Goal: Find specific page/section: Find specific page/section

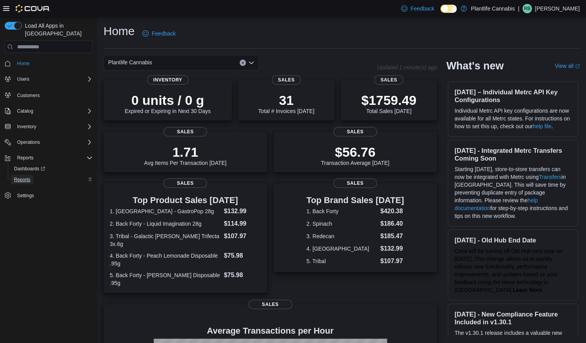
click at [23, 175] on span "Reports" at bounding box center [22, 179] width 16 height 9
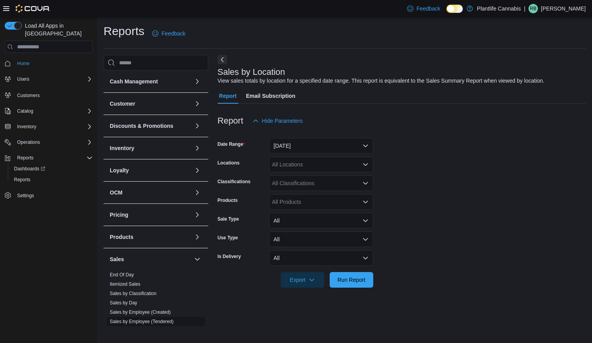
click at [167, 319] on link "Sales by Employee (Tendered)" at bounding box center [142, 320] width 64 height 5
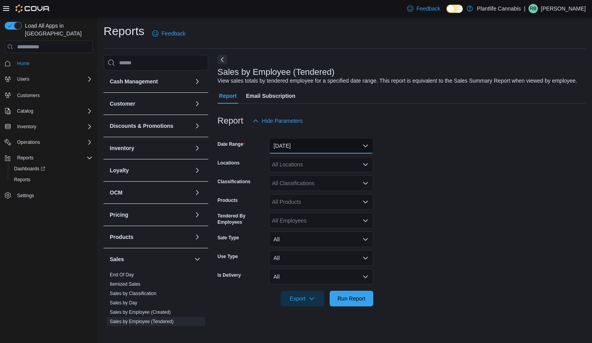
click at [313, 148] on button "Yesterday" at bounding box center [321, 146] width 104 height 16
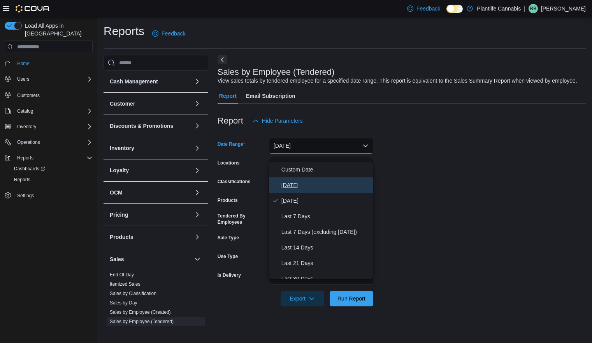
click at [297, 179] on button "Today" at bounding box center [321, 185] width 104 height 16
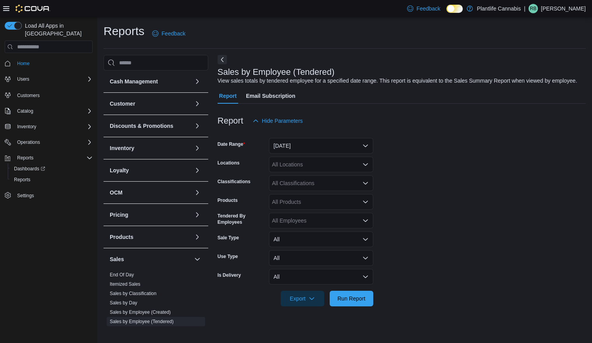
click at [300, 172] on div "All Locations" at bounding box center [321, 164] width 104 height 16
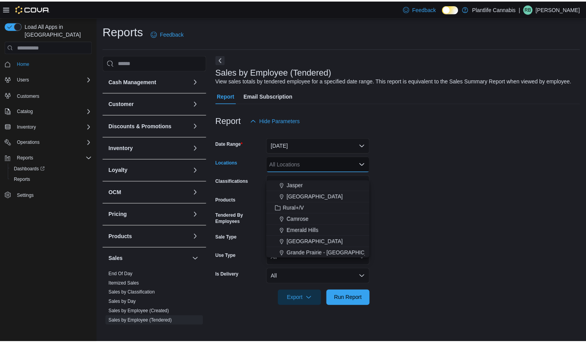
scroll to position [275, 0]
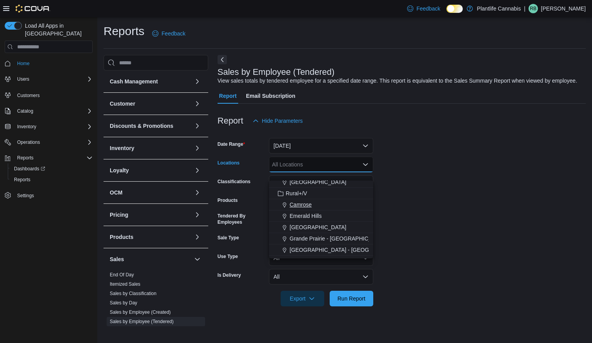
click at [300, 202] on span "Camrose" at bounding box center [301, 204] width 22 height 8
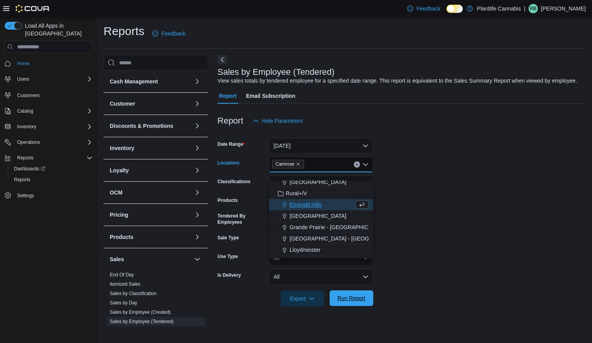
click at [347, 306] on span "Run Report" at bounding box center [351, 298] width 34 height 16
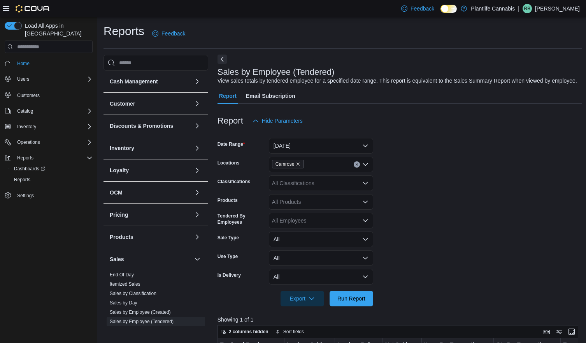
click at [221, 58] on button "Next" at bounding box center [222, 58] width 9 height 9
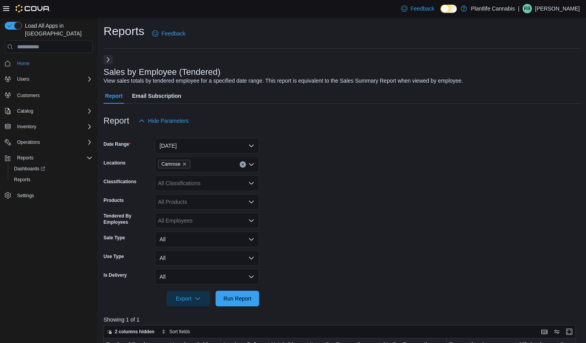
scroll to position [262, 0]
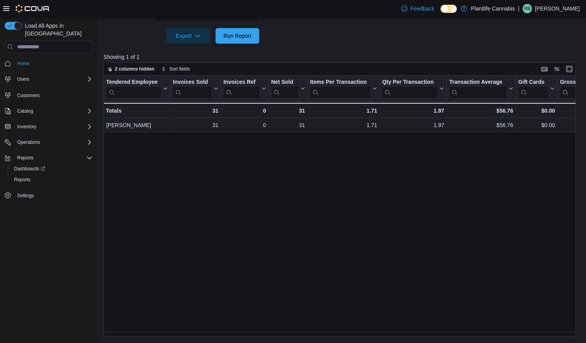
click at [405, 302] on div "Tendered Employee Click to view column header actions Invoices Sold Click to vi…" at bounding box center [343, 206] width 478 height 261
click at [241, 37] on span "Run Report" at bounding box center [237, 36] width 28 height 8
click at [247, 39] on span "Run Report" at bounding box center [237, 36] width 28 height 8
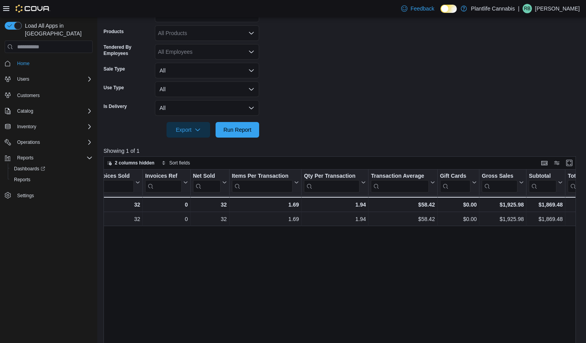
scroll to position [132, 0]
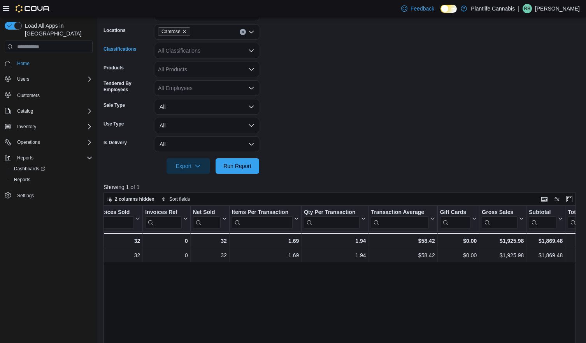
click at [192, 49] on div "All Classifications" at bounding box center [207, 51] width 104 height 16
type input "**"
click at [189, 67] on span "Accessory Group" at bounding box center [193, 64] width 42 height 8
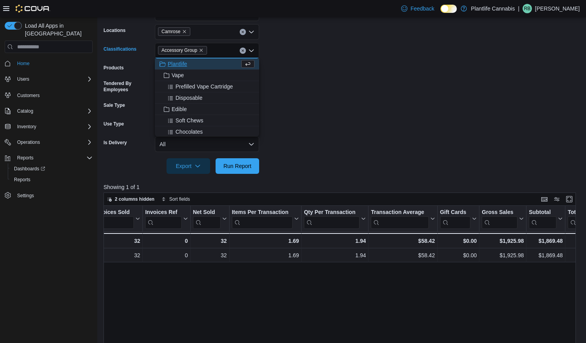
click at [362, 67] on form "Date Range Today Locations Camrose Classifications Accessory Group Combo box. S…" at bounding box center [343, 84] width 478 height 177
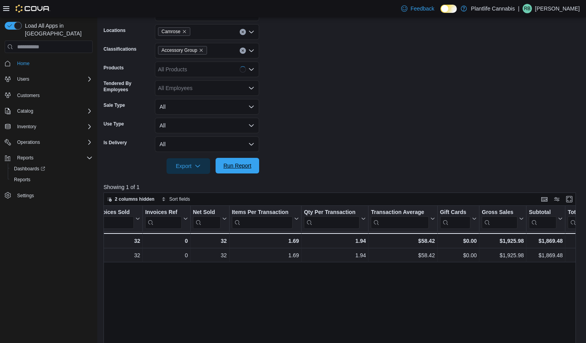
click at [233, 170] on span "Run Report" at bounding box center [237, 166] width 34 height 16
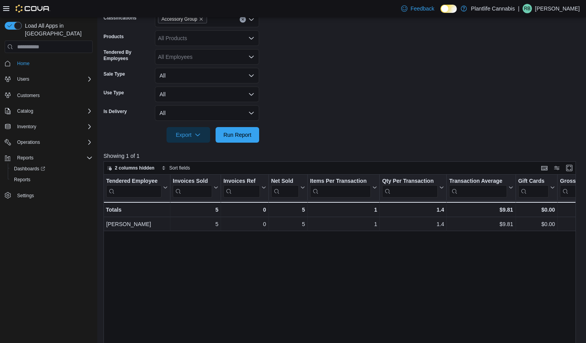
scroll to position [198, 0]
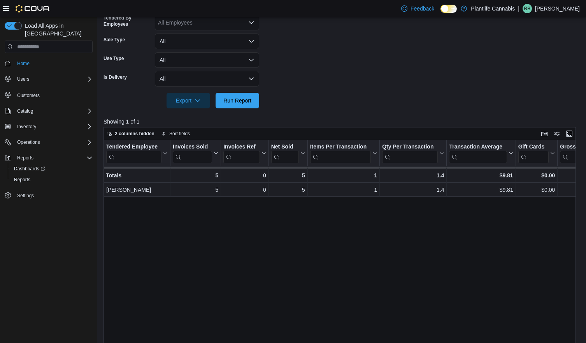
click at [297, 285] on div "Tendered Employee Click to view column header actions Invoices Sold Click to vi…" at bounding box center [343, 270] width 478 height 261
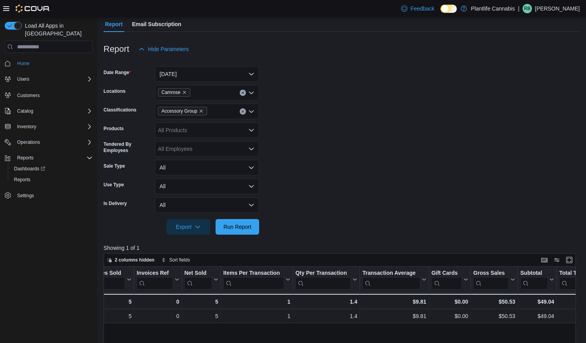
scroll to position [0, 0]
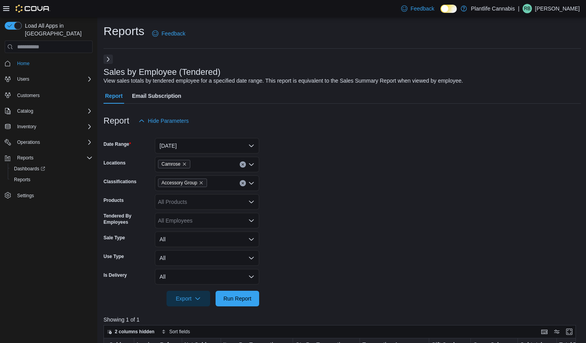
click at [107, 63] on button "Next" at bounding box center [108, 58] width 9 height 9
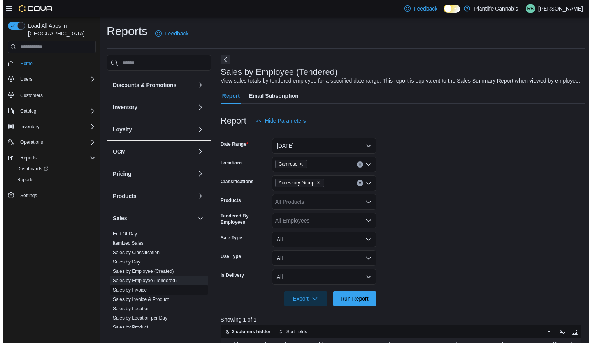
scroll to position [79, 0]
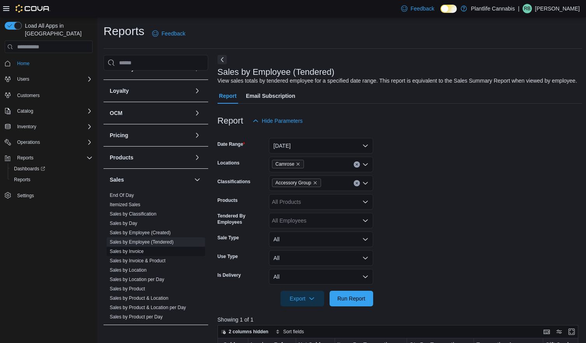
click at [147, 253] on span "Sales by Invoice" at bounding box center [156, 250] width 98 height 9
click at [139, 251] on link "Sales by Invoice" at bounding box center [127, 250] width 34 height 5
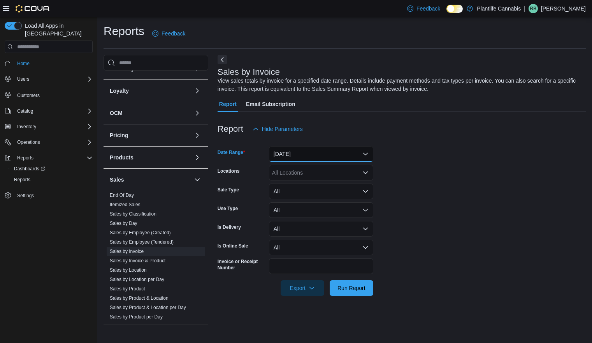
click at [308, 150] on button "Yesterday" at bounding box center [321, 154] width 104 height 16
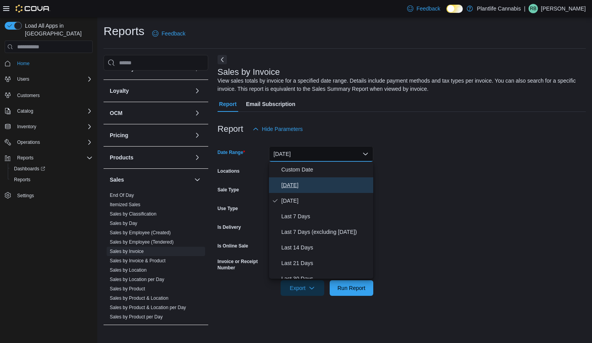
click at [301, 186] on span "Today" at bounding box center [325, 184] width 89 height 9
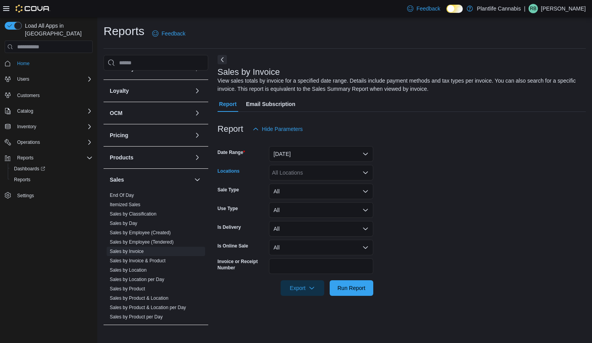
click at [304, 172] on div "All Locations" at bounding box center [321, 173] width 104 height 16
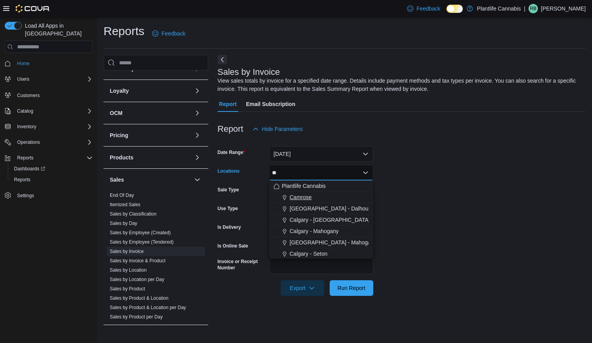
type input "**"
click at [300, 195] on span "Camrose" at bounding box center [301, 197] width 22 height 8
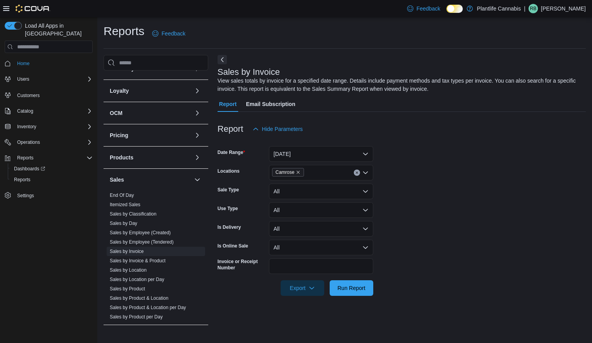
click at [433, 198] on form "Date Range Today Locations Camrose Sale Type All Use Type All Is Delivery All I…" at bounding box center [402, 216] width 368 height 159
click at [299, 290] on span "Export" at bounding box center [302, 287] width 34 height 16
click at [307, 241] on span "Export to Excel" at bounding box center [302, 240] width 35 height 6
click at [141, 242] on link "Sales by Employee (Tendered)" at bounding box center [142, 241] width 64 height 5
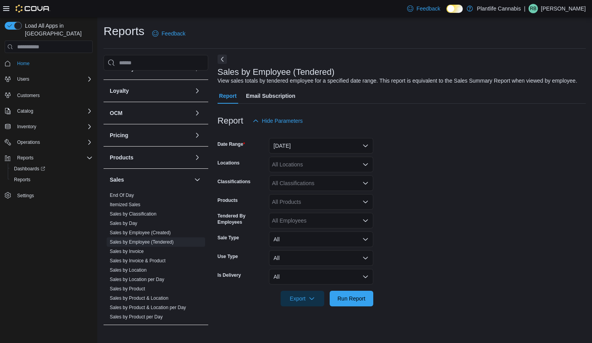
click at [222, 63] on button "Next" at bounding box center [222, 58] width 9 height 9
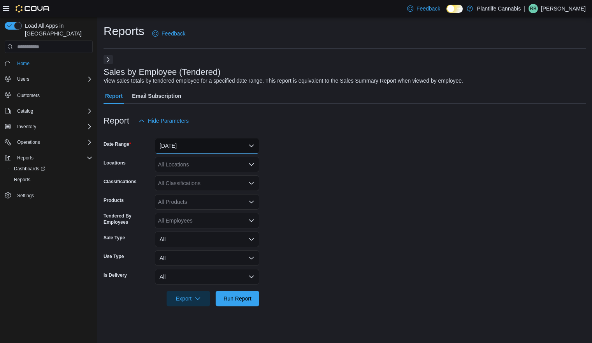
click at [215, 151] on button "Yesterday" at bounding box center [207, 146] width 104 height 16
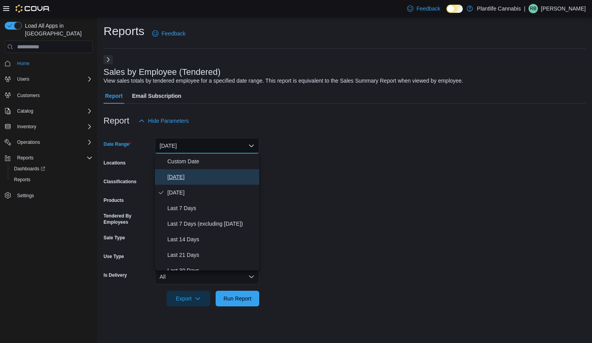
click at [188, 172] on span "Today" at bounding box center [211, 176] width 89 height 9
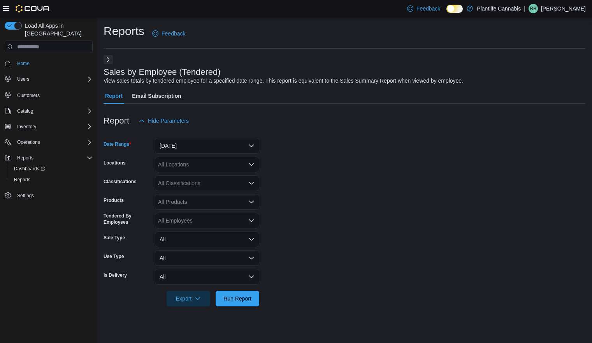
click at [190, 166] on div "All Locations" at bounding box center [207, 164] width 104 height 16
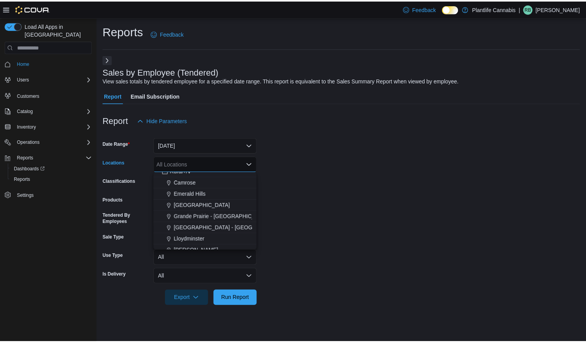
scroll to position [283, 0]
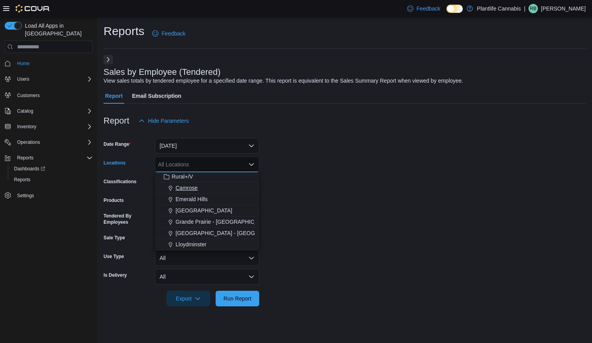
click at [190, 183] on button "Camrose" at bounding box center [207, 187] width 104 height 11
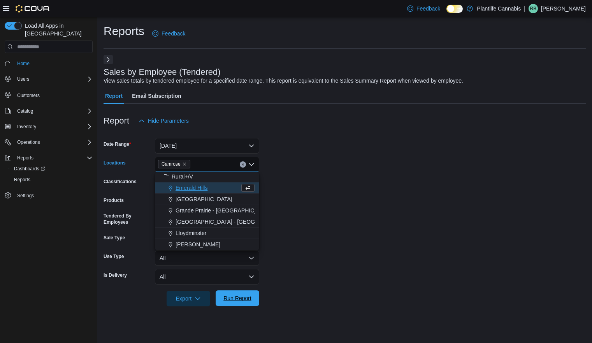
click at [239, 299] on span "Run Report" at bounding box center [237, 298] width 28 height 8
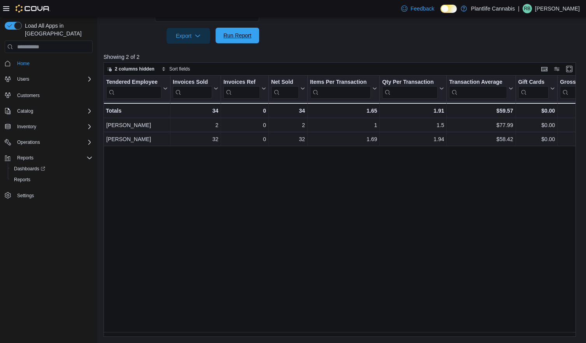
click at [240, 37] on span "Run Report" at bounding box center [237, 36] width 28 height 8
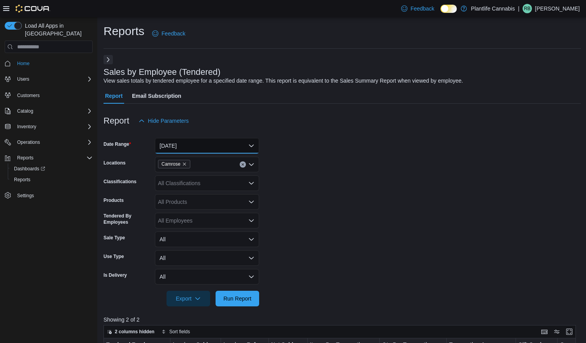
click at [206, 147] on button "Today" at bounding box center [207, 146] width 104 height 16
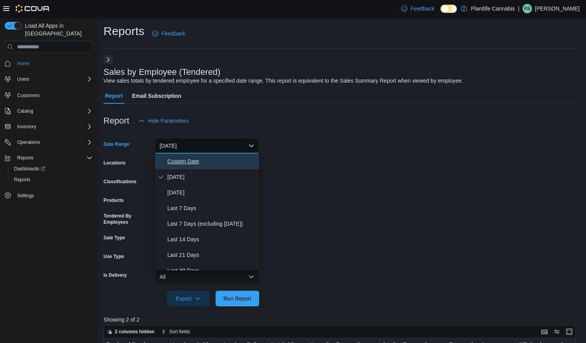
click at [202, 162] on span "Custom Date" at bounding box center [211, 160] width 89 height 9
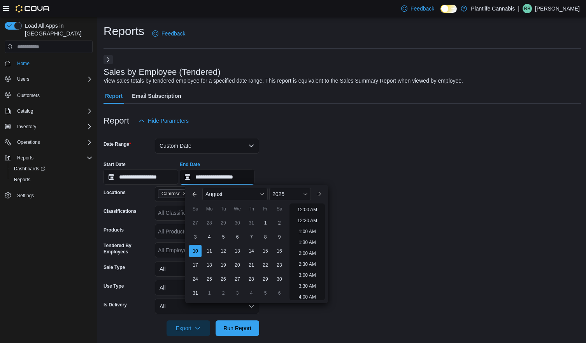
scroll to position [428, 0]
drag, startPoint x: 244, startPoint y: 176, endPoint x: 232, endPoint y: 177, distance: 12.6
click at [232, 177] on input "**********" at bounding box center [217, 177] width 75 height 16
type input "**********"
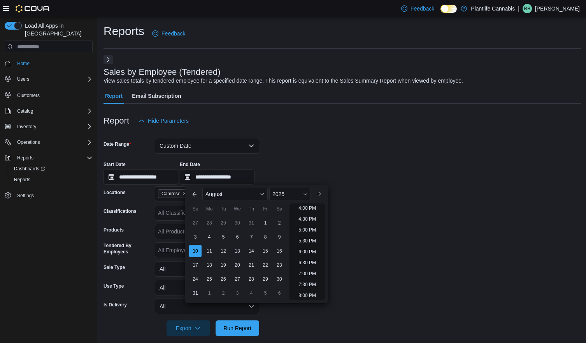
click at [432, 227] on form "**********" at bounding box center [343, 231] width 478 height 207
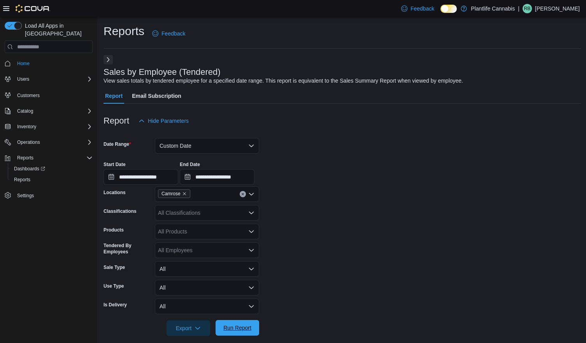
click at [230, 323] on span "Run Report" at bounding box center [237, 328] width 34 height 16
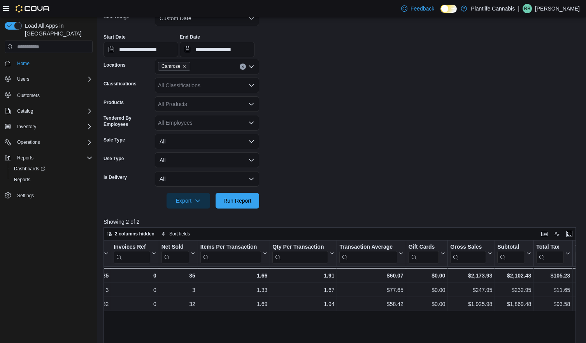
scroll to position [126, 0]
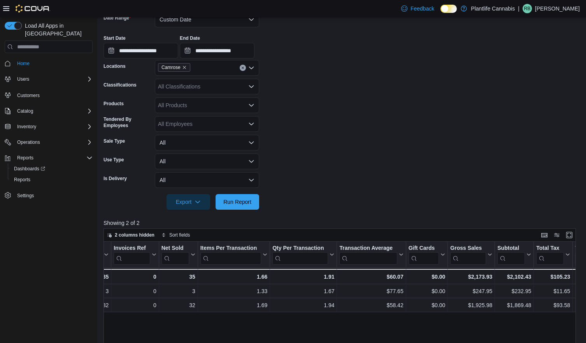
click at [221, 86] on div "All Classifications" at bounding box center [207, 87] width 104 height 16
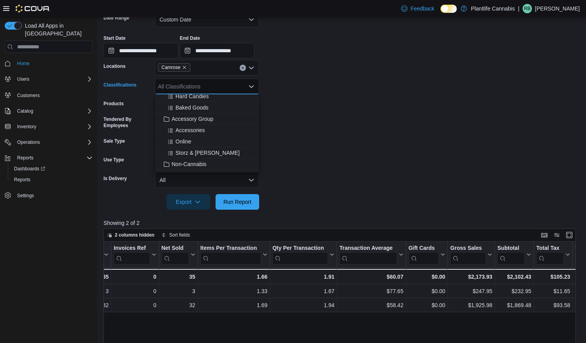
scroll to position [94, 0]
click at [213, 121] on span "Accessory Group" at bounding box center [193, 118] width 42 height 8
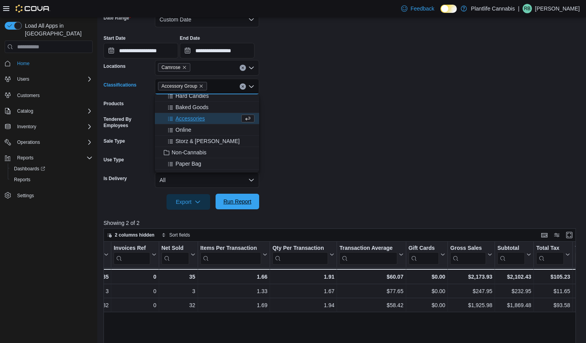
click at [237, 198] on span "Run Report" at bounding box center [237, 201] width 28 height 8
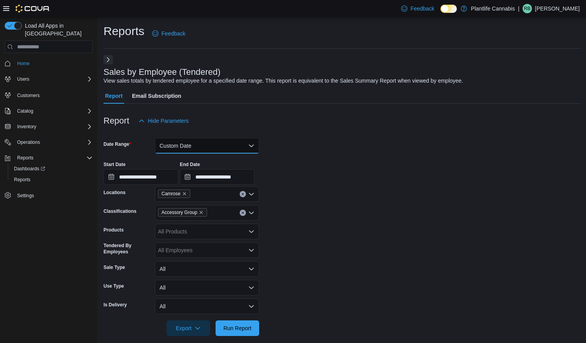
click at [229, 148] on button "Custom Date" at bounding box center [207, 146] width 104 height 16
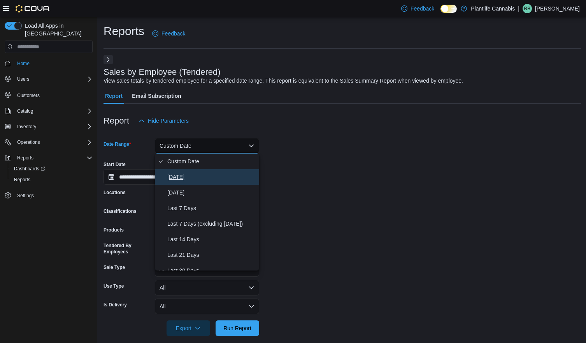
click at [212, 177] on span "Today" at bounding box center [211, 176] width 89 height 9
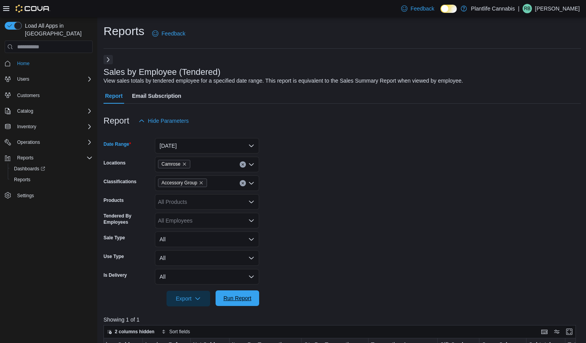
click at [246, 303] on span "Run Report" at bounding box center [237, 298] width 34 height 16
click at [241, 183] on icon "Clear input" at bounding box center [242, 182] width 3 height 3
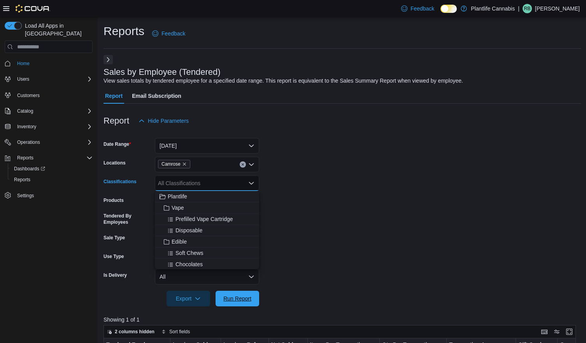
click at [226, 295] on span "Run Report" at bounding box center [237, 298] width 28 height 8
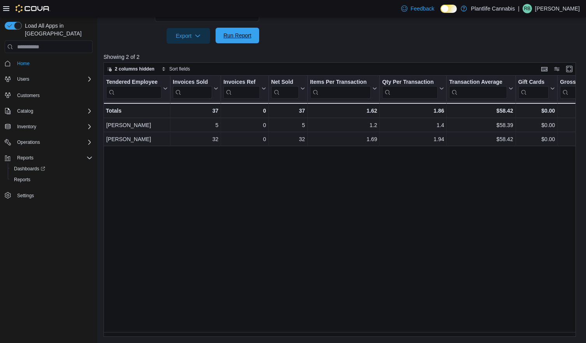
click at [225, 40] on span "Run Report" at bounding box center [237, 36] width 34 height 16
click at [225, 37] on span "Run Report" at bounding box center [237, 36] width 28 height 8
